Goal: Navigation & Orientation: Find specific page/section

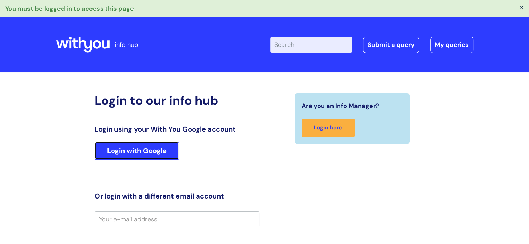
click at [137, 154] on link "Login with Google" at bounding box center [137, 151] width 85 height 18
